Goal: Check status: Check status

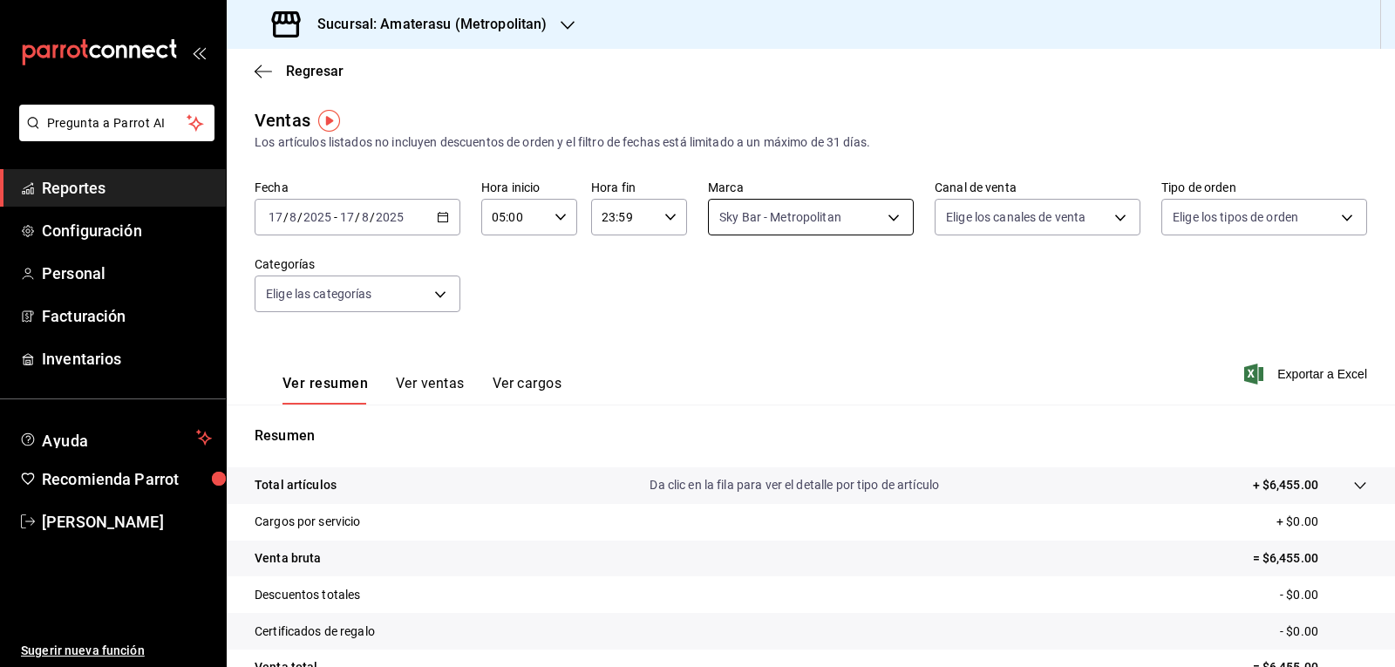
click at [739, 226] on body "Pregunta a Parrot AI Reportes Configuración Personal Facturación Inventarios Ay…" at bounding box center [697, 333] width 1395 height 667
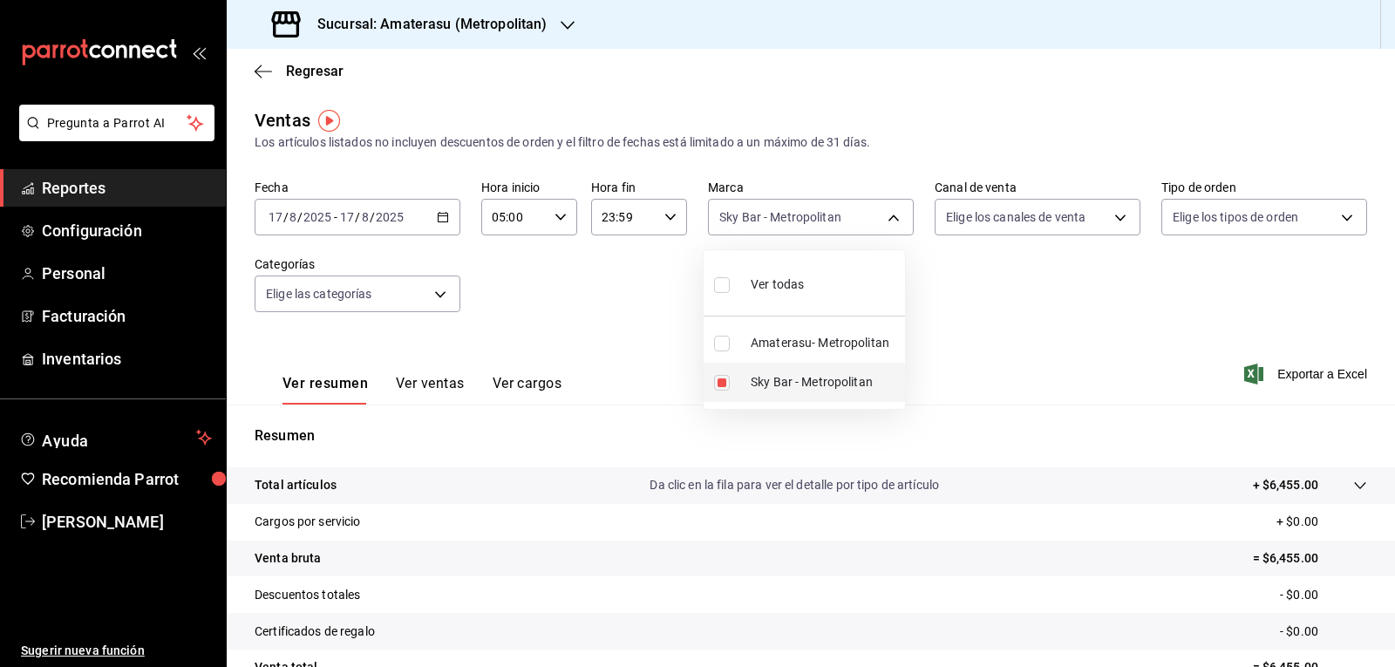
click at [725, 381] on input "checkbox" at bounding box center [722, 383] width 16 height 16
checkbox input "false"
click at [726, 347] on input "checkbox" at bounding box center [722, 344] width 16 height 16
checkbox input "true"
type input "e4cd7fcb-d45b-43ae-a99f-ad4ccfcd9032"
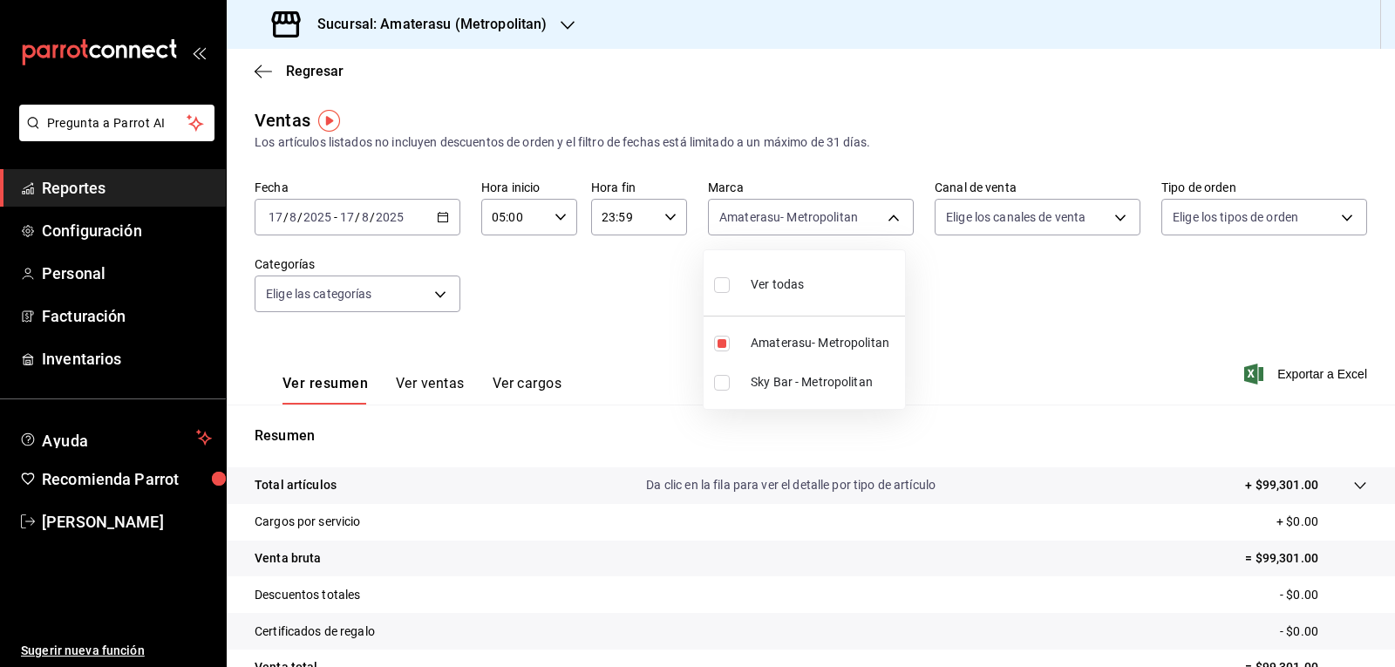
click at [1052, 335] on div at bounding box center [697, 333] width 1395 height 667
click at [752, 220] on body "Pregunta a Parrot AI Reportes Configuración Personal Facturación Inventarios Ay…" at bounding box center [697, 333] width 1395 height 667
click at [722, 338] on input "checkbox" at bounding box center [722, 344] width 16 height 16
checkbox input "false"
click at [721, 386] on input "checkbox" at bounding box center [722, 383] width 16 height 16
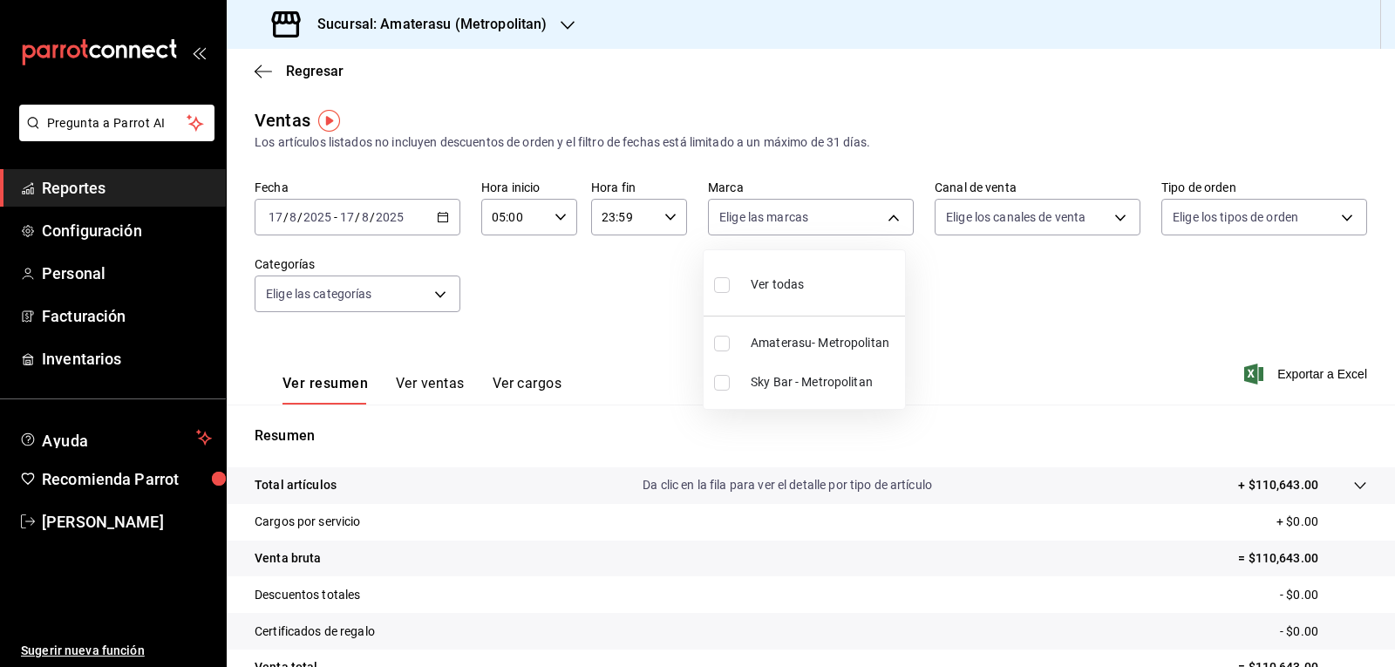
checkbox input "true"
type input "f3afaab8-8c3d-4e49-a299-af9bdf6027b2"
click at [960, 337] on div at bounding box center [697, 333] width 1395 height 667
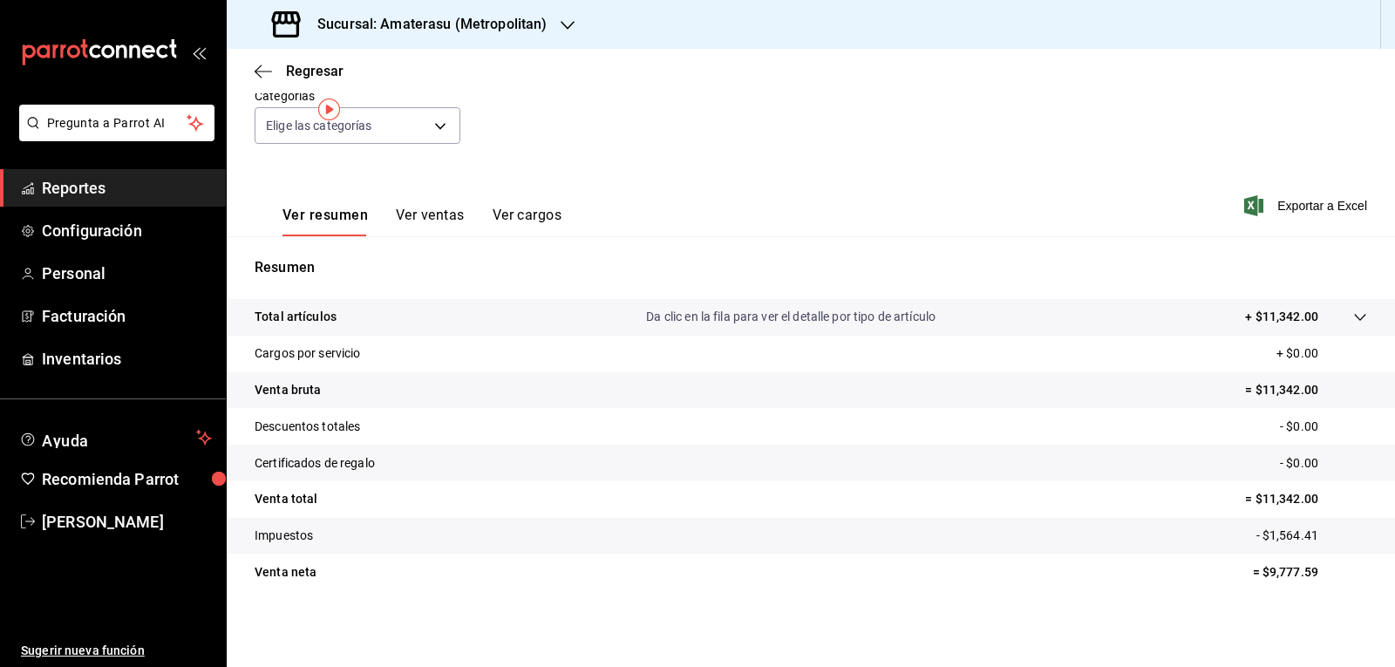
scroll to position [11, 0]
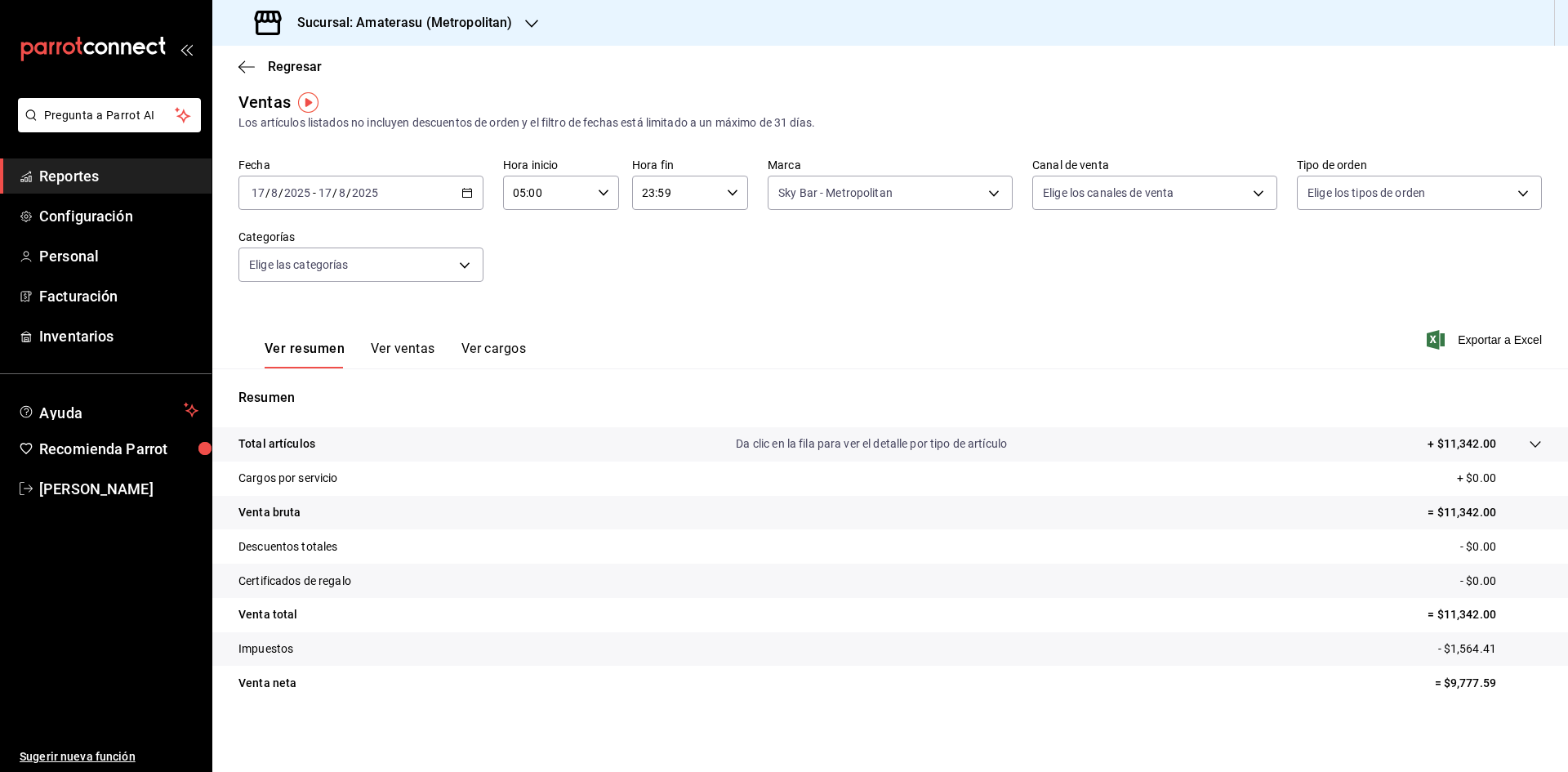
drag, startPoint x: 1552, startPoint y: 13, endPoint x: 1536, endPoint y: 22, distance: 18.4
click at [1306, 20] on div "Sucursal: Amaterasu (Metropolitan)" at bounding box center [890, 22] width 1355 height 46
